Goal: Task Accomplishment & Management: Use online tool/utility

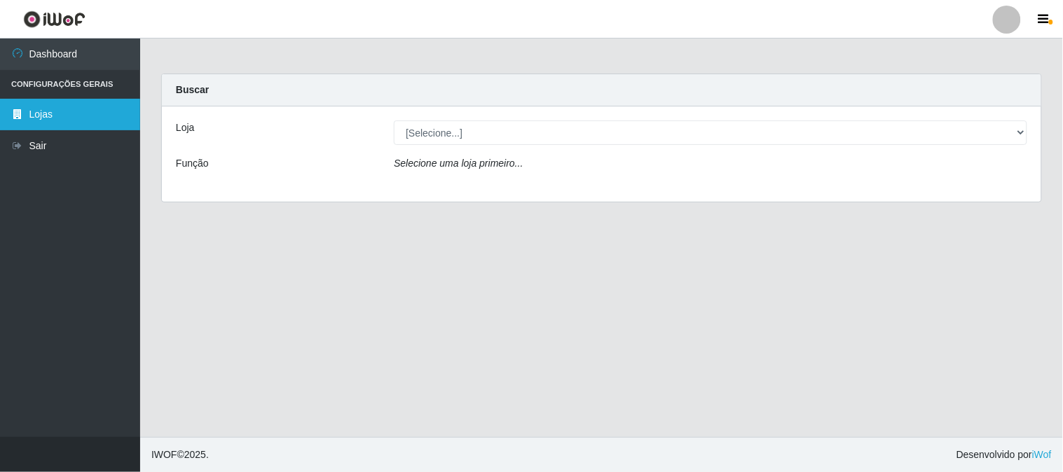
click at [71, 120] on link "Lojas" at bounding box center [70, 115] width 140 height 32
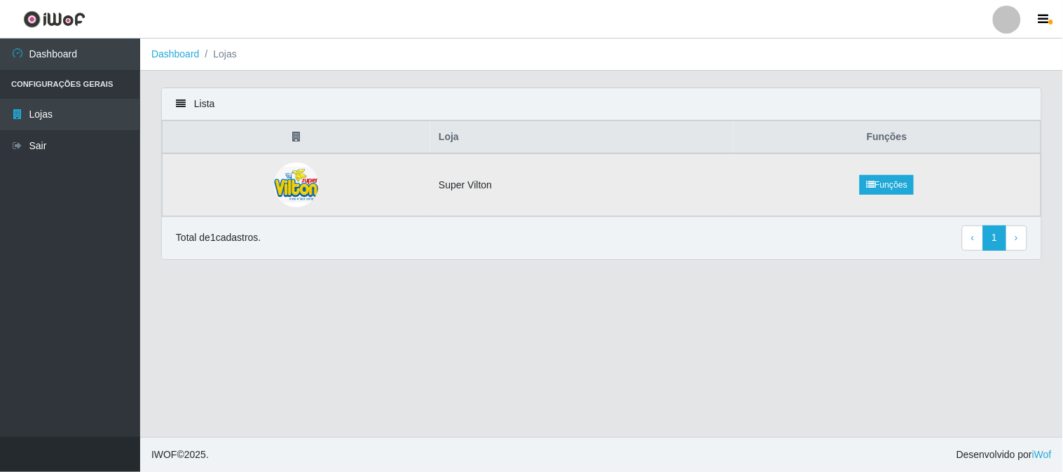
click at [488, 187] on td "Super Vilton" at bounding box center [581, 185] width 303 height 63
click at [461, 184] on td "Super Vilton" at bounding box center [581, 185] width 303 height 63
click at [893, 188] on link "Funções" at bounding box center [887, 185] width 54 height 20
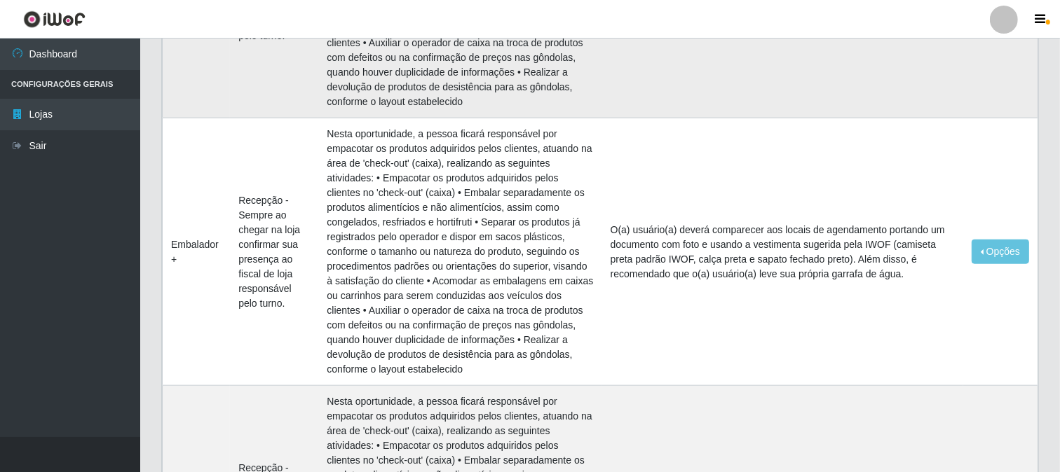
scroll to position [1090, 0]
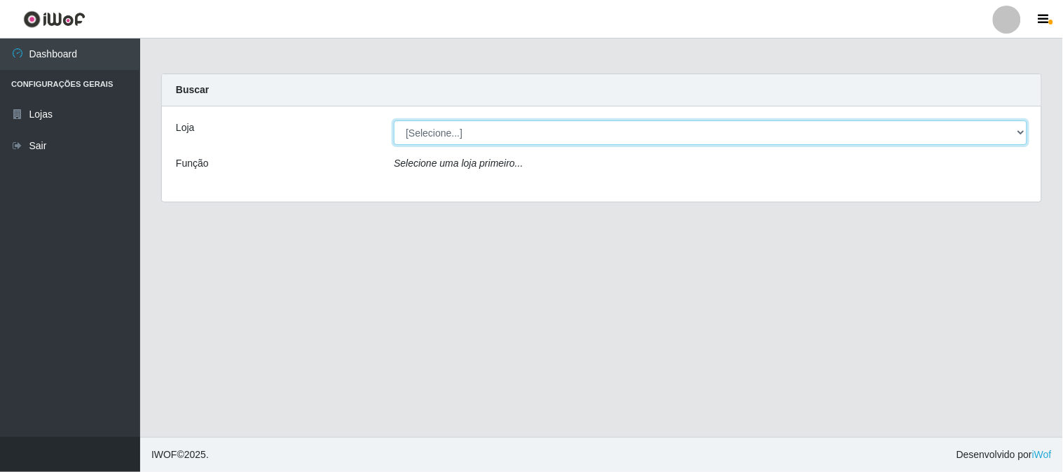
click at [1017, 135] on select "[Selecione...] Super Vilton" at bounding box center [711, 133] width 634 height 25
select select "379"
click at [394, 121] on select "[Selecione...] Super Vilton" at bounding box center [711, 133] width 634 height 25
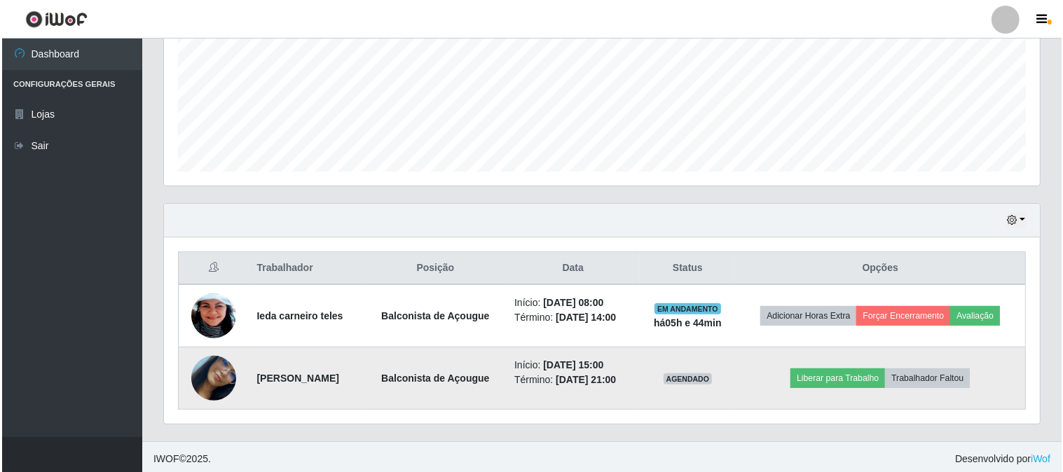
scroll to position [333, 0]
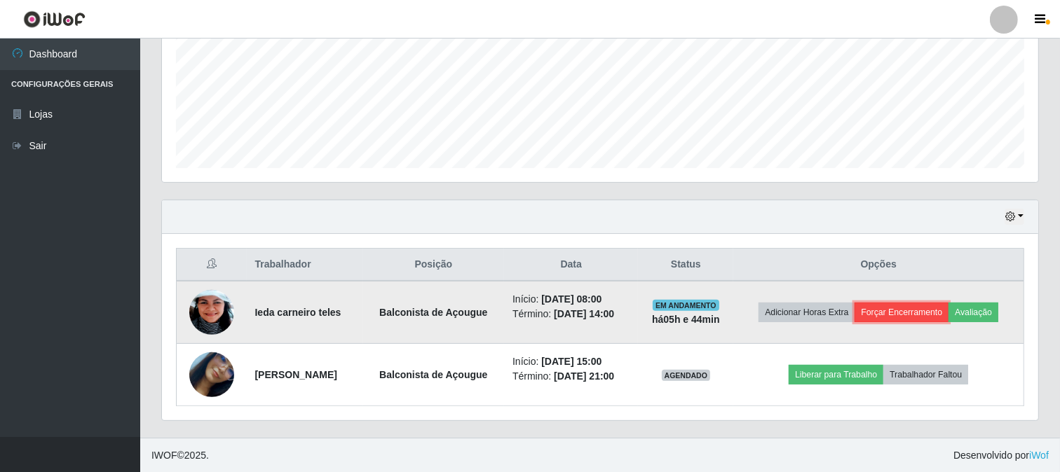
click at [930, 313] on button "Forçar Encerramento" at bounding box center [901, 313] width 94 height 20
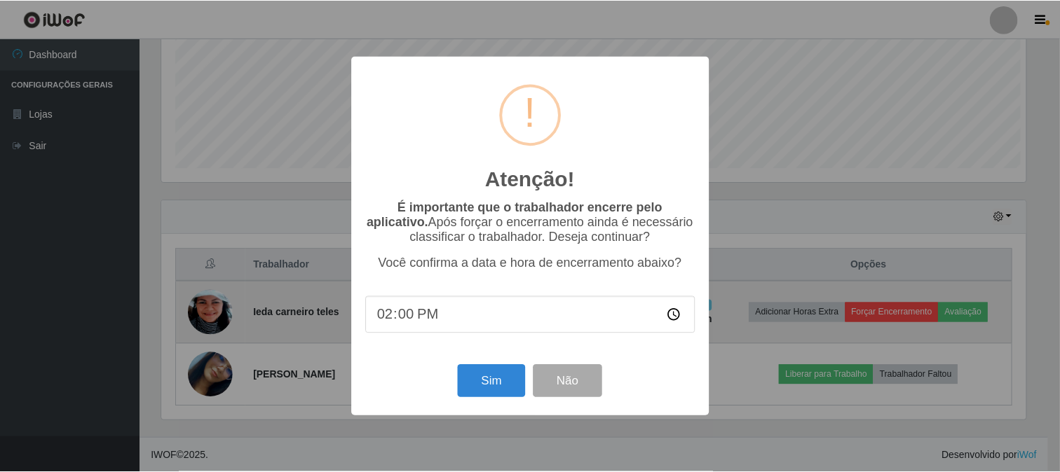
scroll to position [290, 867]
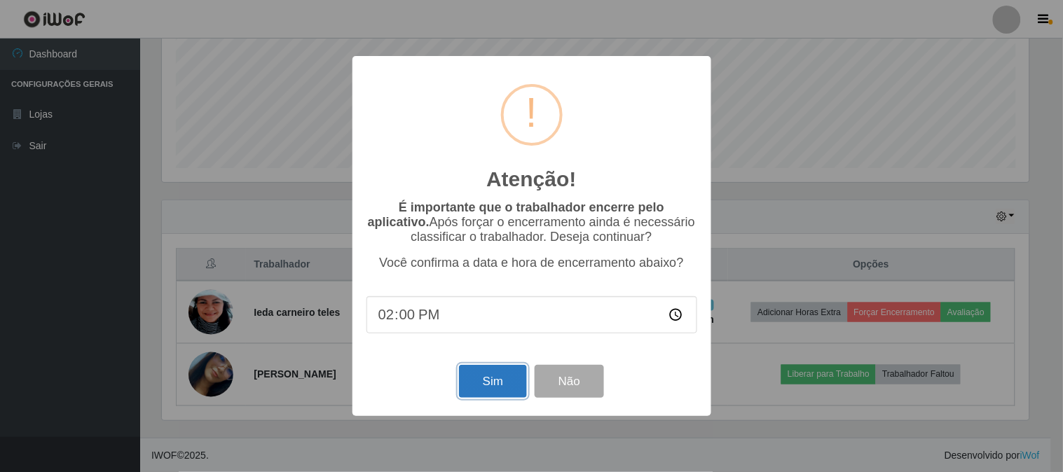
click at [512, 378] on button "Sim" at bounding box center [493, 381] width 68 height 33
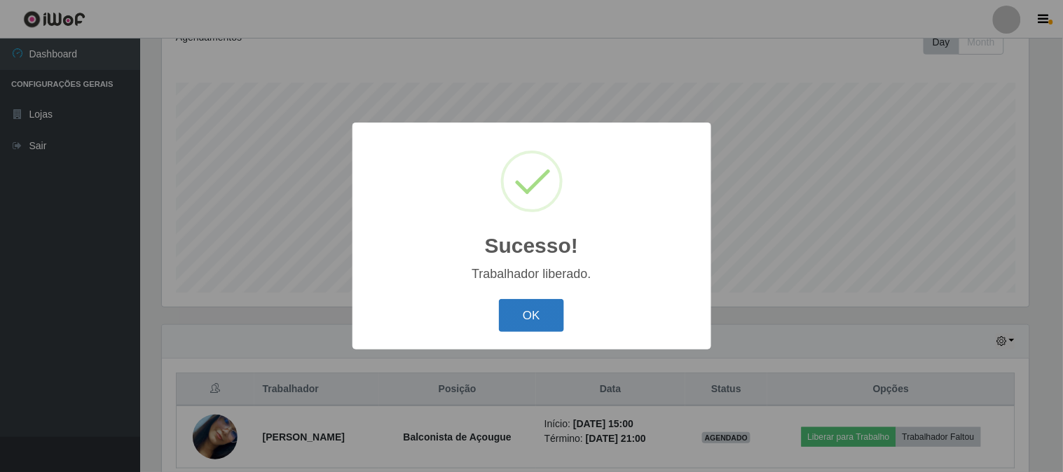
click at [526, 310] on button "OK" at bounding box center [531, 315] width 65 height 33
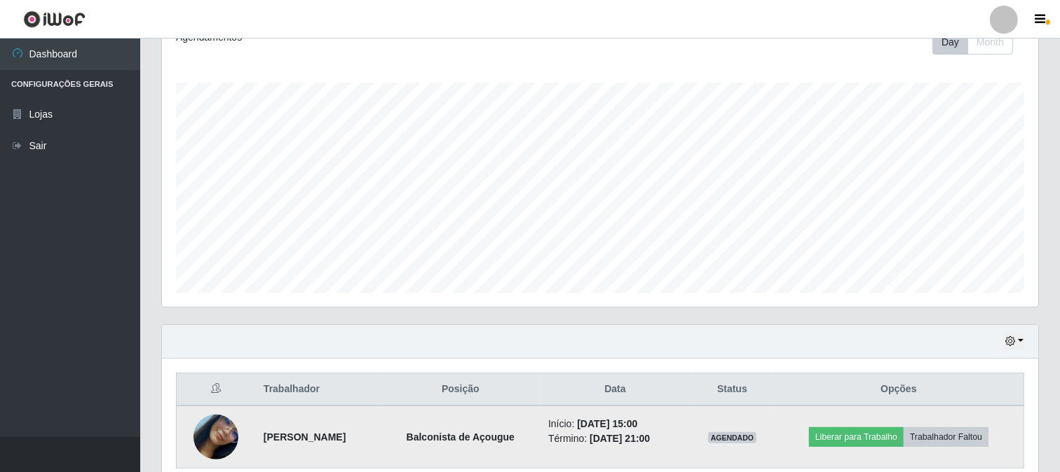
scroll to position [271, 0]
